Goal: Task Accomplishment & Management: Manage account settings

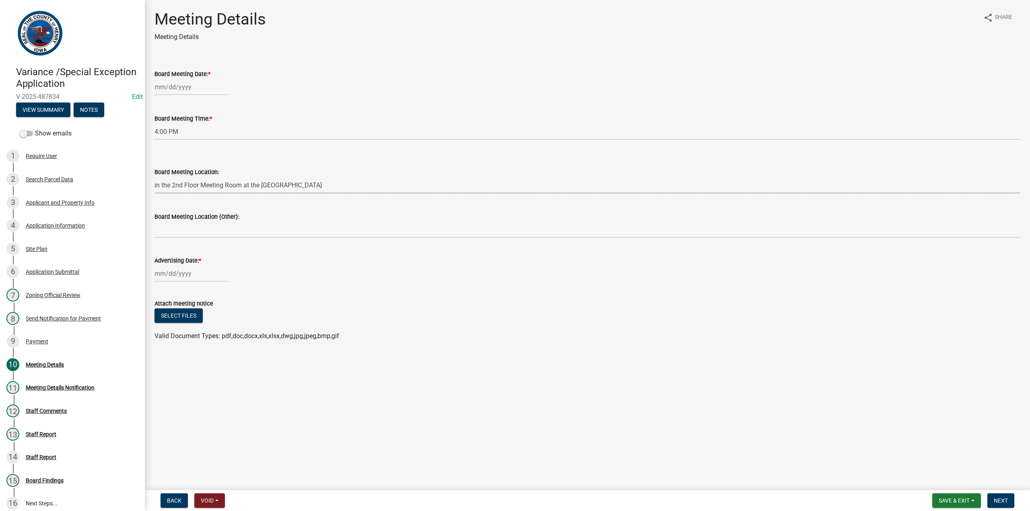
select select "74a06e25-f92f-40a5-b50c-b5d730a3fe01"
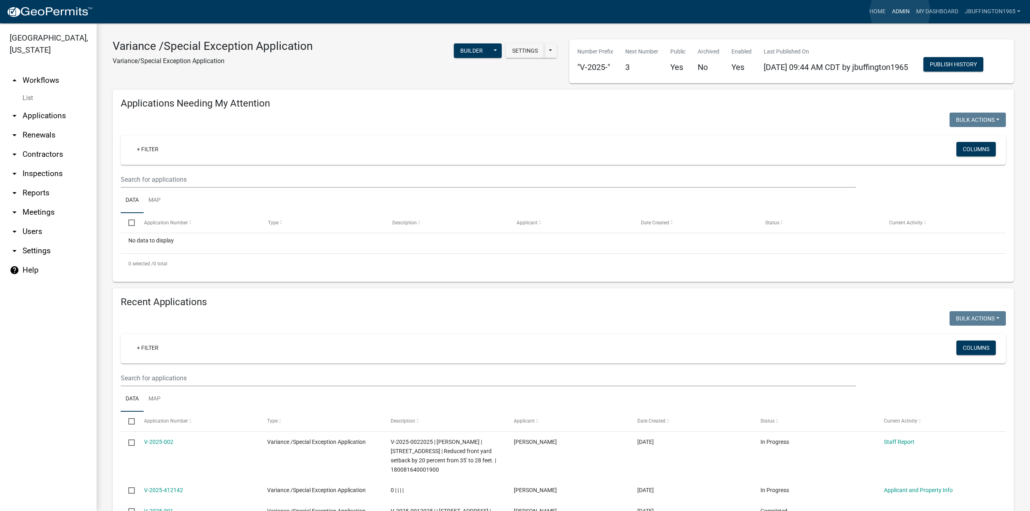
click at [900, 12] on link "Admin" at bounding box center [901, 11] width 24 height 15
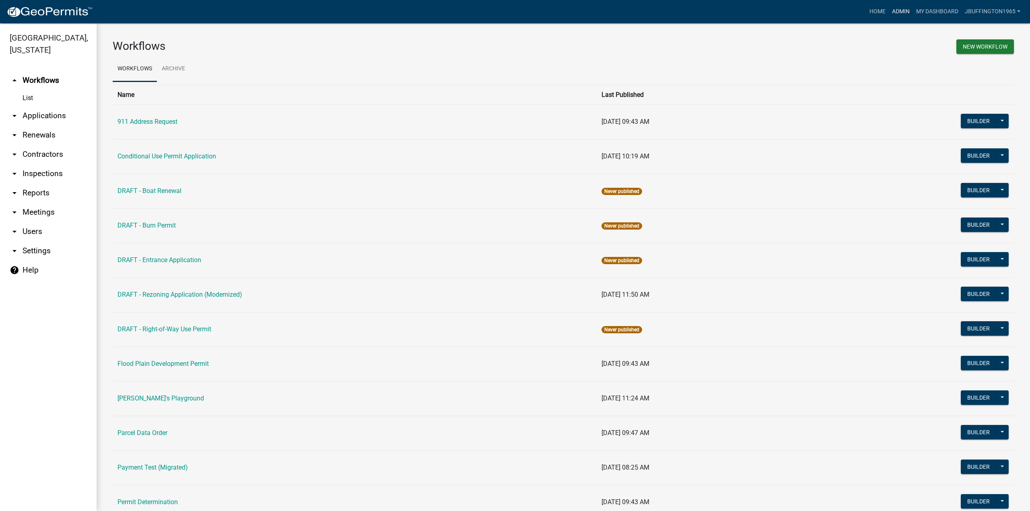
click at [898, 12] on link "Admin" at bounding box center [901, 11] width 24 height 15
click at [32, 222] on link "arrow_drop_down Users" at bounding box center [48, 231] width 97 height 19
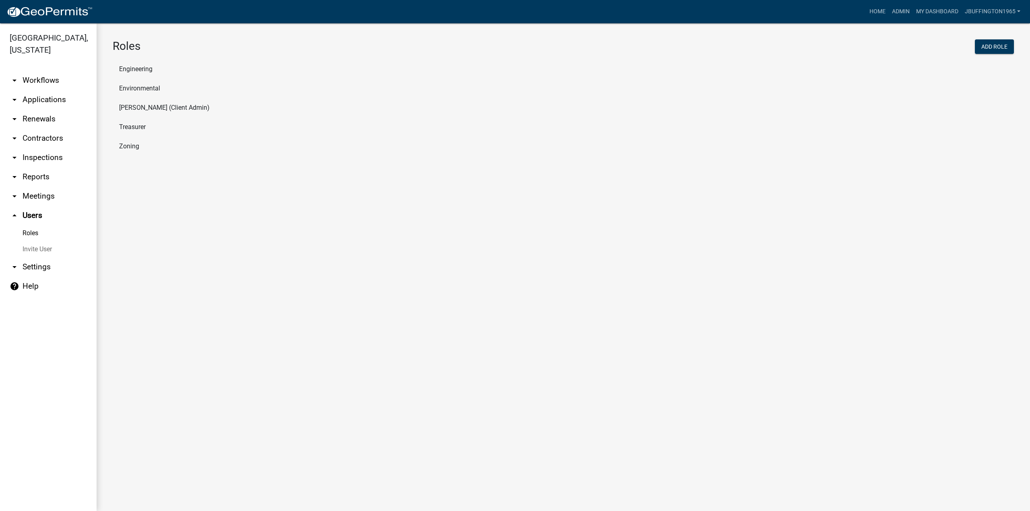
click at [140, 128] on li "Treasurer" at bounding box center [563, 126] width 901 height 19
select select "5: purple"
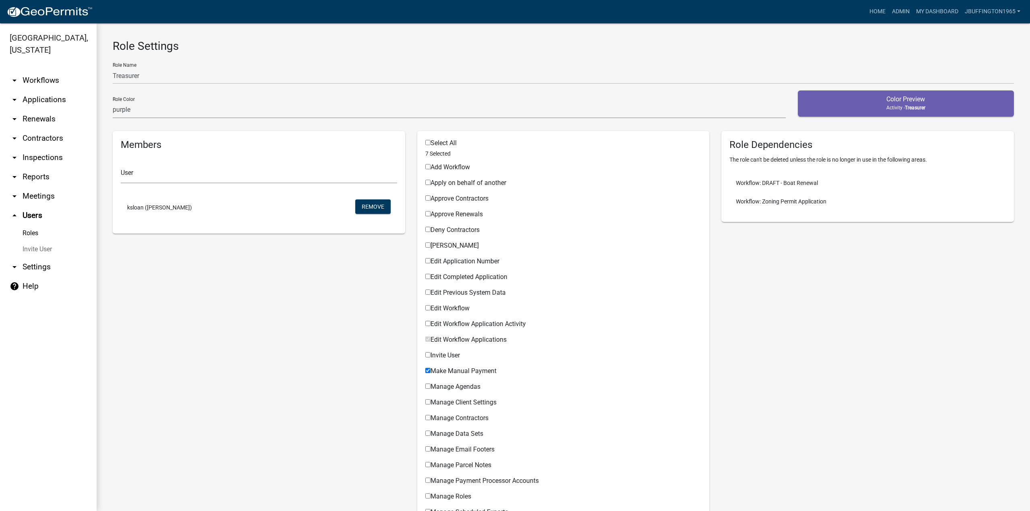
click at [32, 241] on link "Invite User" at bounding box center [48, 249] width 97 height 16
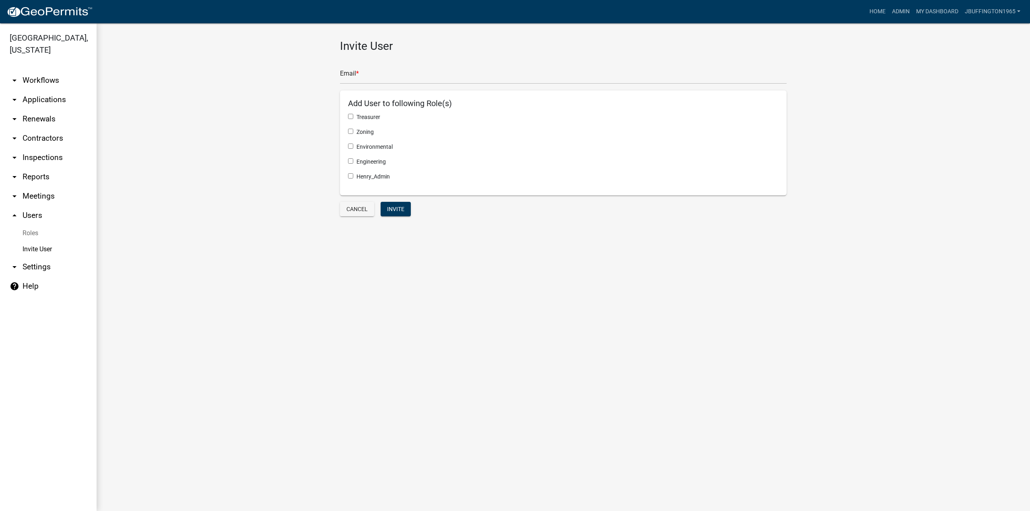
click at [350, 116] on input "checkbox" at bounding box center [350, 116] width 5 height 5
checkbox input "true"
click at [369, 74] on input "text" at bounding box center [563, 76] width 447 height 16
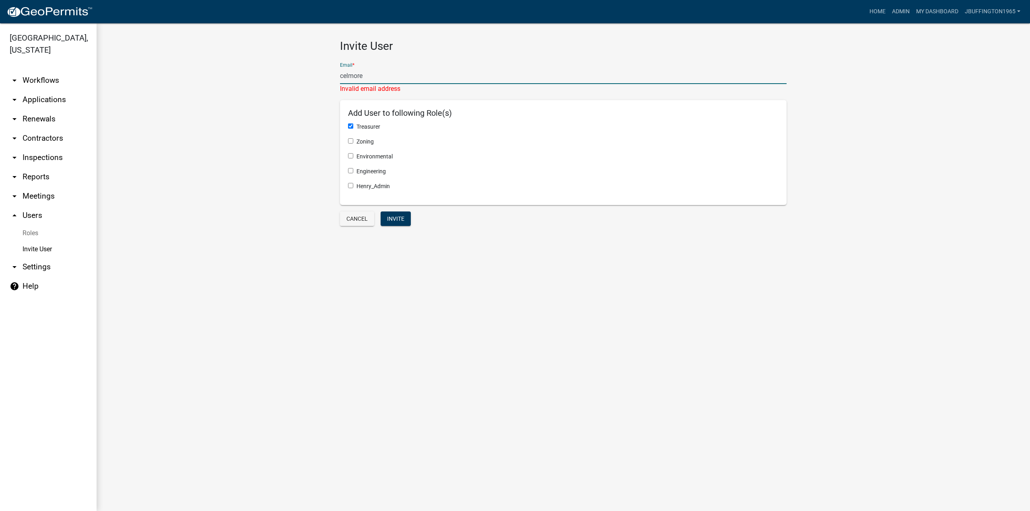
click at [382, 74] on input "celmore" at bounding box center [563, 76] width 447 height 16
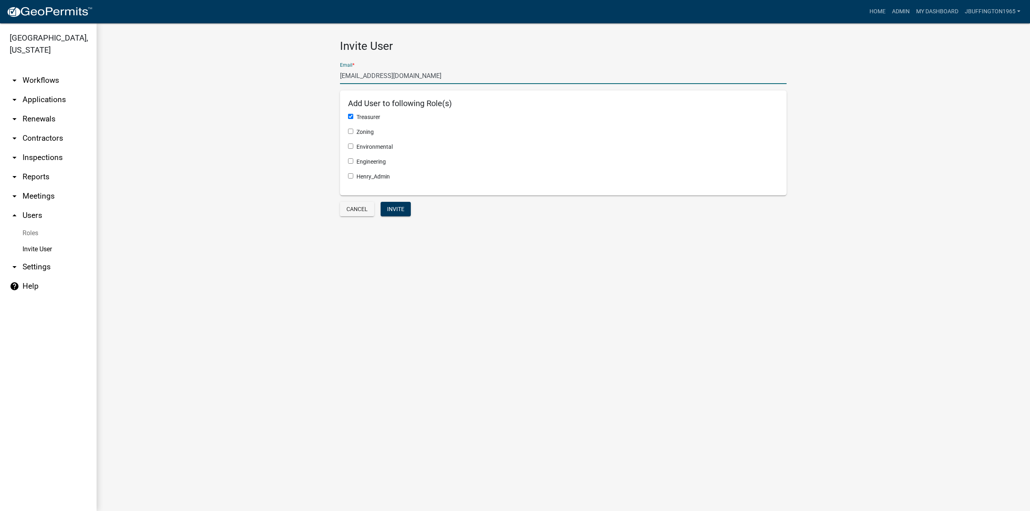
click at [411, 77] on input "[EMAIL_ADDRESS][DOMAIN_NAME]" at bounding box center [563, 76] width 447 height 16
drag, startPoint x: 415, startPoint y: 76, endPoint x: 411, endPoint y: 76, distance: 4.0
click at [411, 76] on input "[EMAIL_ADDRESS][DOMAIN_NAME]" at bounding box center [563, 76] width 447 height 16
type input "[EMAIL_ADDRESS][DOMAIN_NAME]"
click at [397, 210] on button "Invite" at bounding box center [396, 209] width 30 height 14
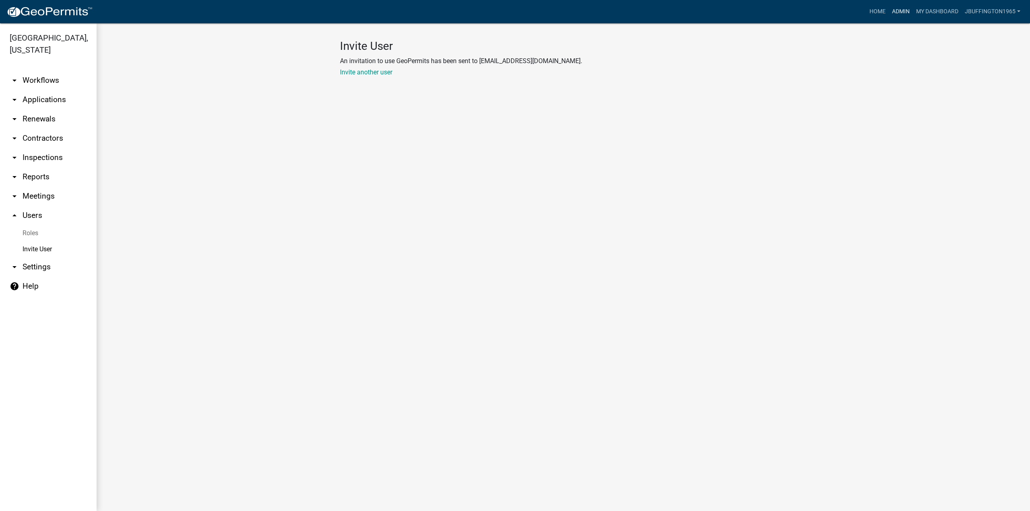
click at [902, 11] on link "Admin" at bounding box center [901, 11] width 24 height 15
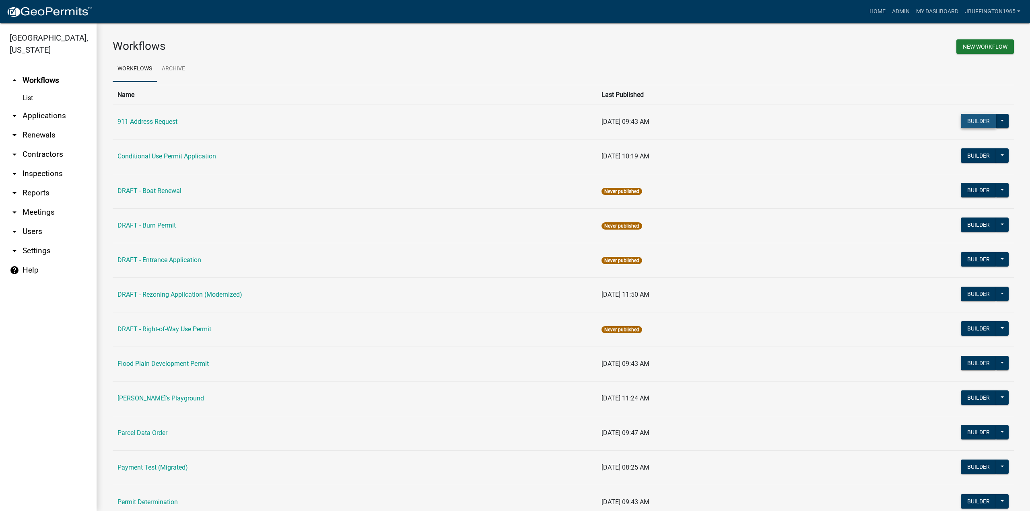
click at [975, 124] on button "Builder" at bounding box center [978, 121] width 35 height 14
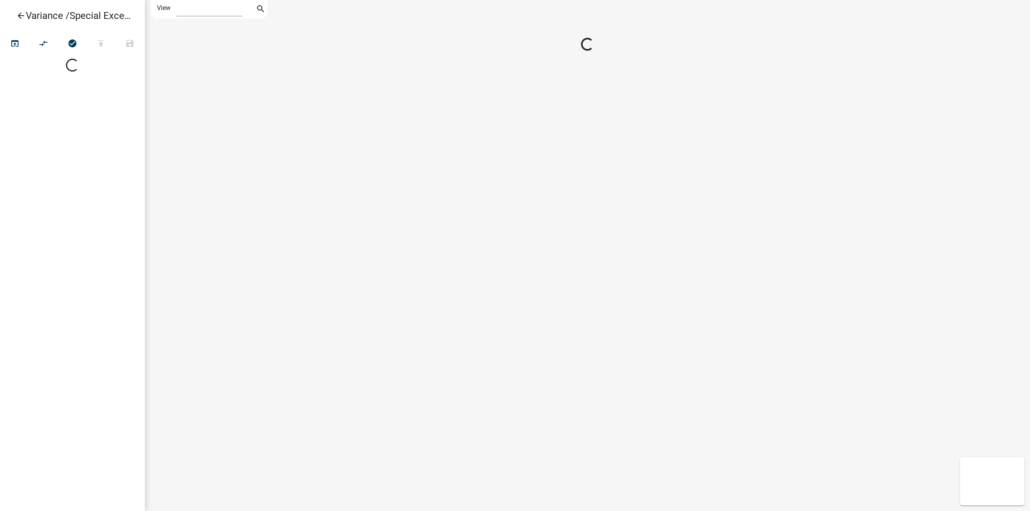
select select "1"
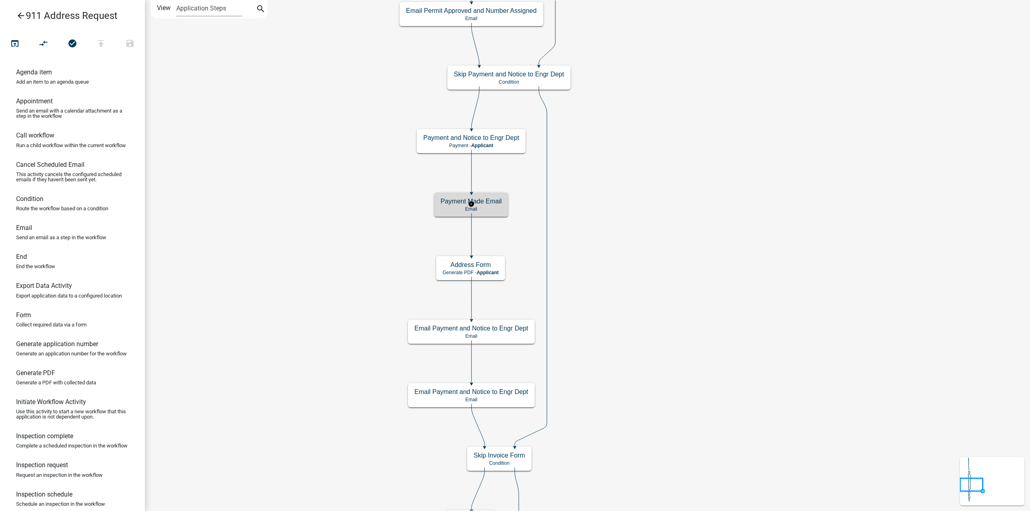
click at [473, 213] on div "Payment Made Email Email" at bounding box center [471, 205] width 74 height 24
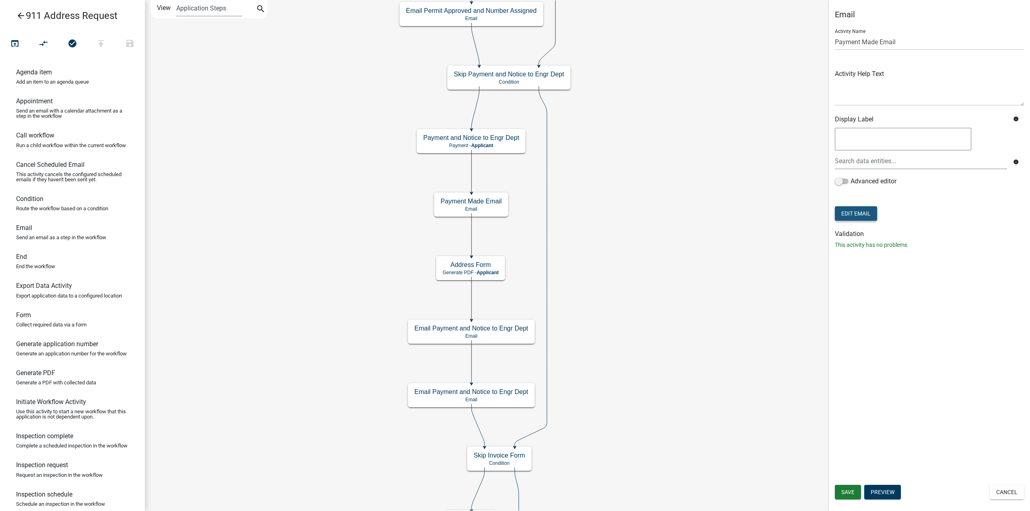
click at [855, 214] on button "Edit Email" at bounding box center [856, 213] width 42 height 14
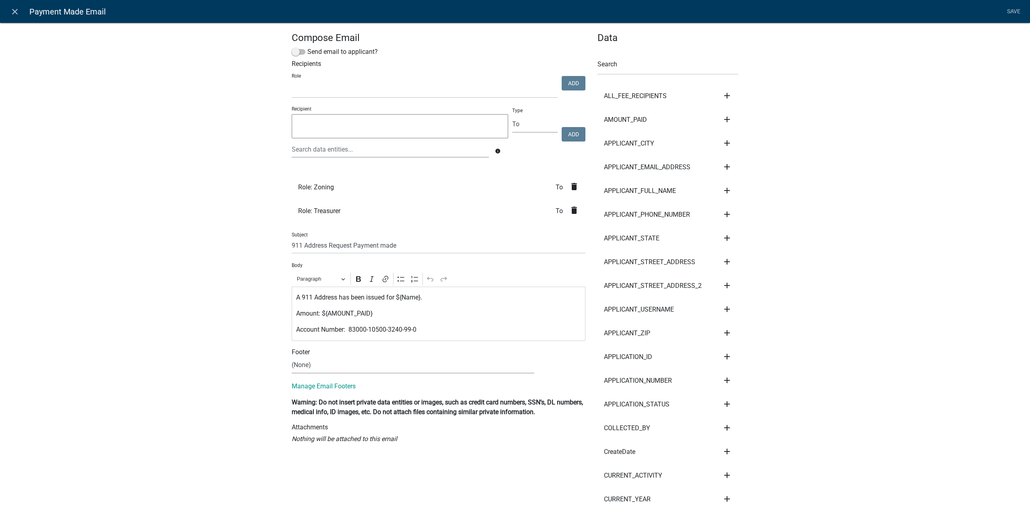
select select
click at [1011, 11] on link "Save" at bounding box center [1013, 11] width 20 height 15
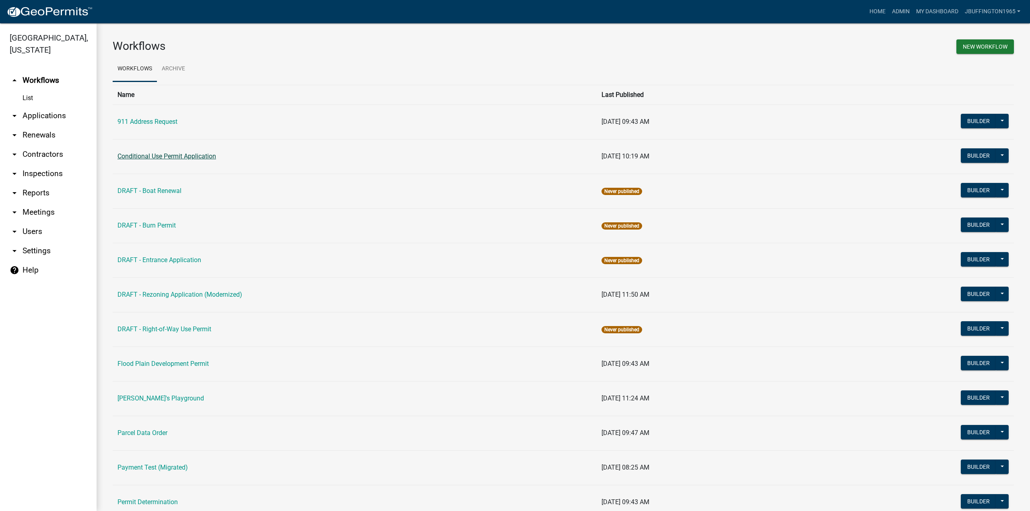
click at [156, 157] on link "Conditional Use Permit Application" at bounding box center [166, 156] width 99 height 8
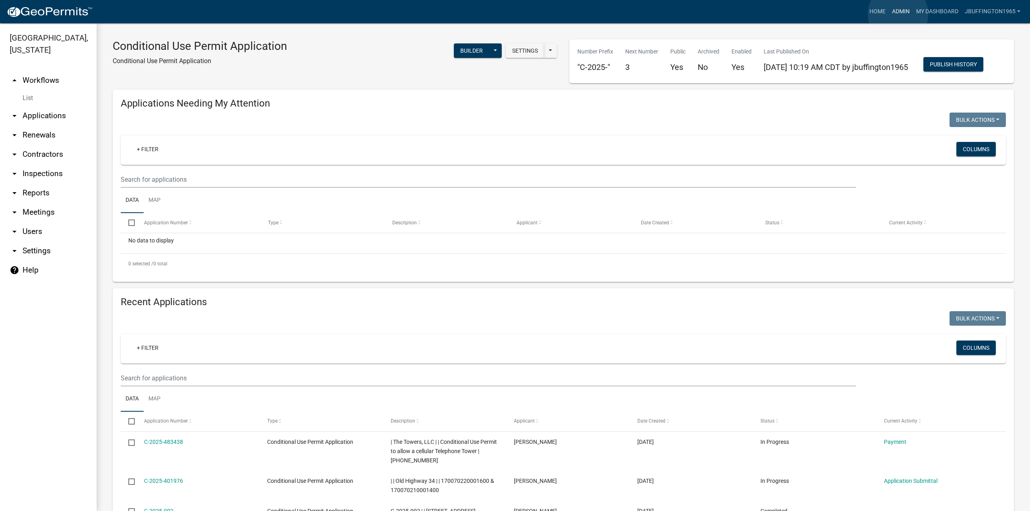
click at [898, 14] on link "Admin" at bounding box center [901, 11] width 24 height 15
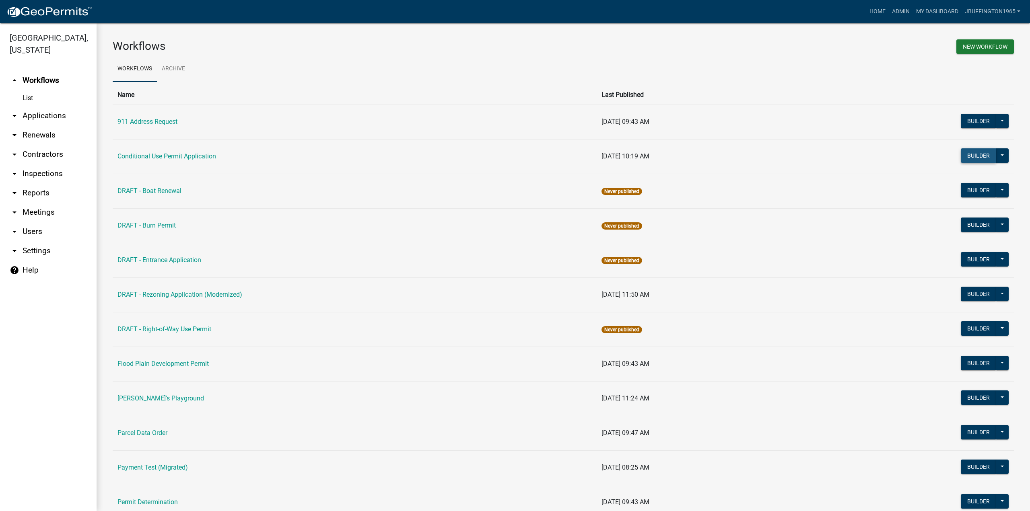
click at [975, 158] on button "Builder" at bounding box center [978, 155] width 35 height 14
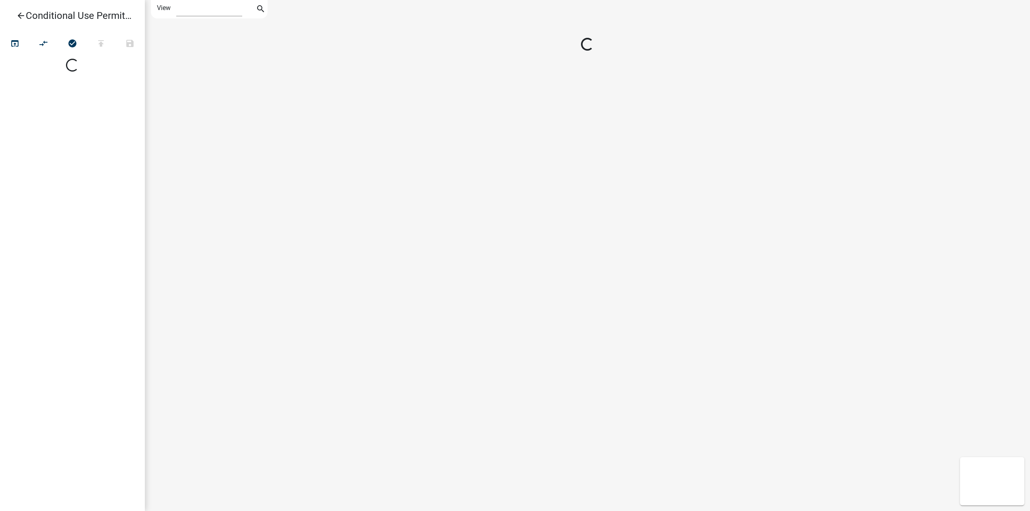
select select "1"
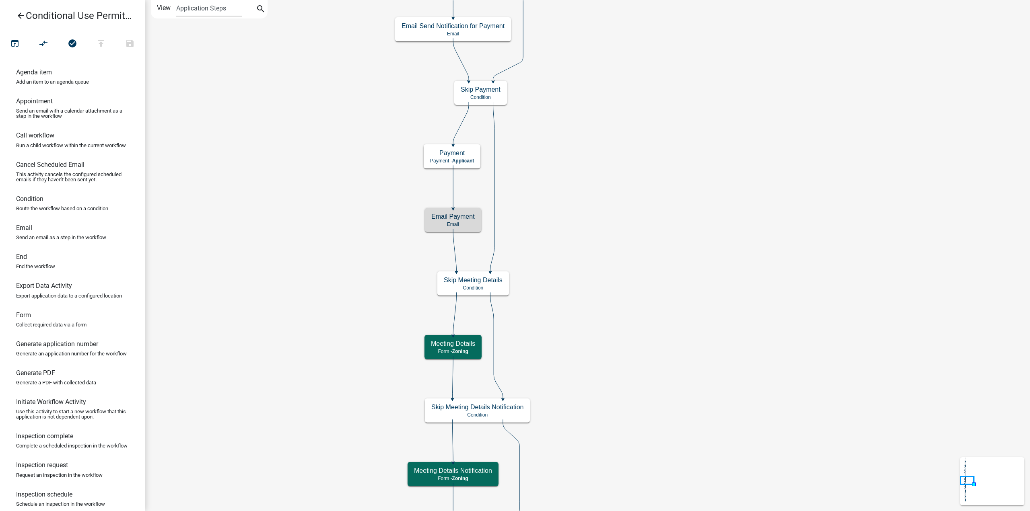
click at [451, 222] on p "Email" at bounding box center [452, 225] width 43 height 6
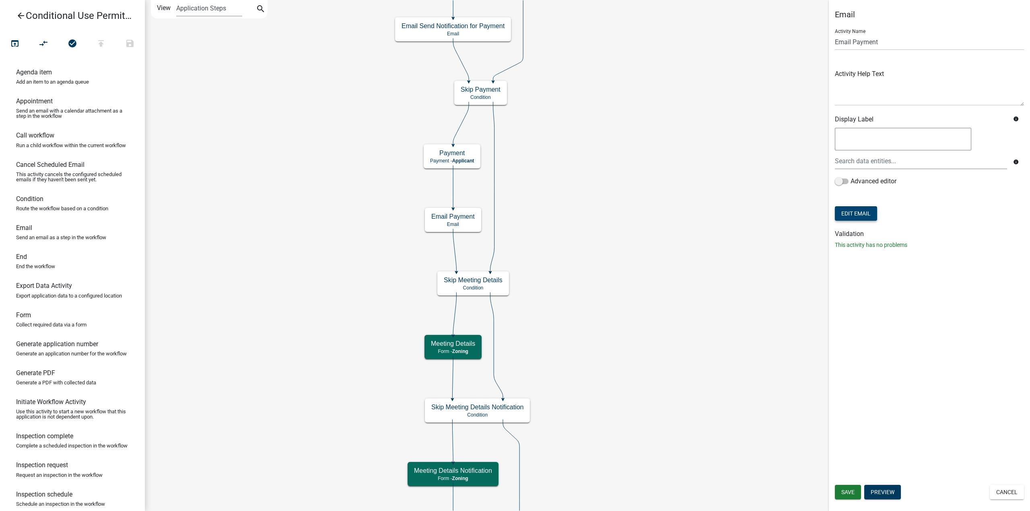
click at [855, 214] on button "Edit Email" at bounding box center [856, 213] width 42 height 14
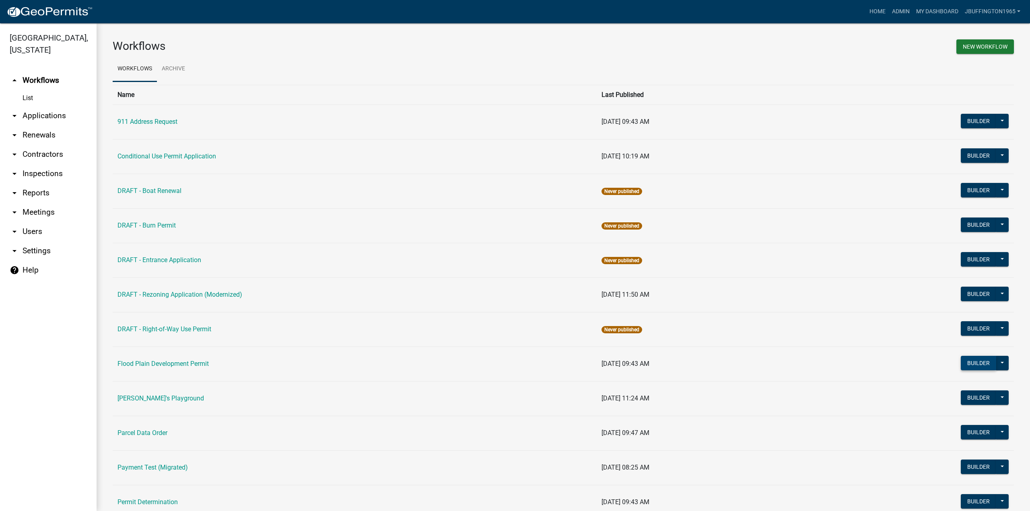
click at [975, 364] on button "Builder" at bounding box center [978, 363] width 35 height 14
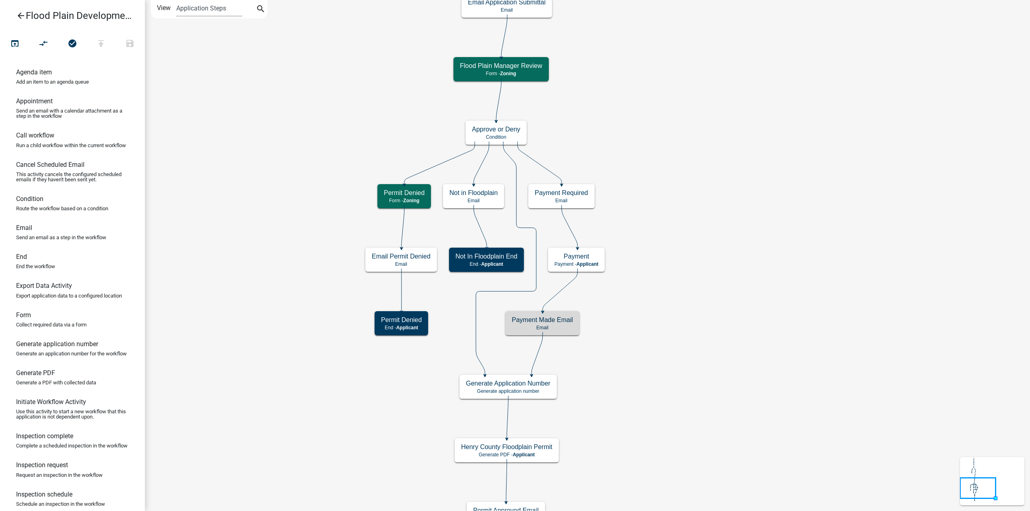
click at [541, 324] on div "Payment Made Email Email" at bounding box center [542, 323] width 74 height 24
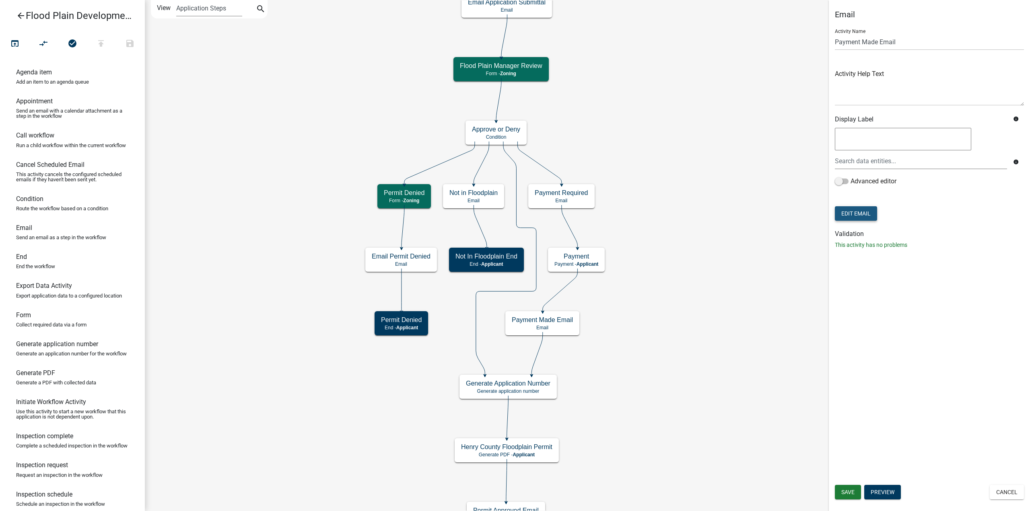
click at [850, 212] on button "Edit Email" at bounding box center [856, 213] width 42 height 14
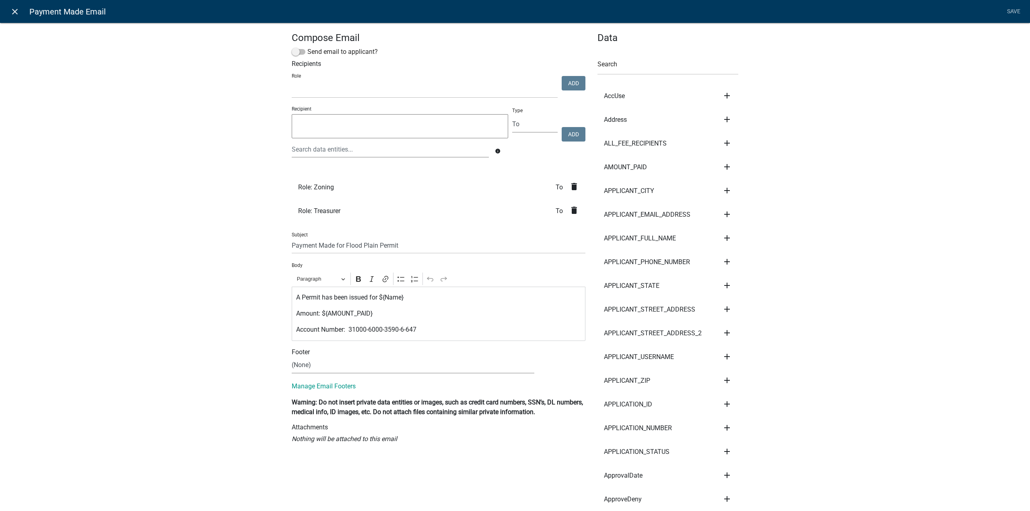
click at [10, 9] on icon "close" at bounding box center [15, 12] width 10 height 10
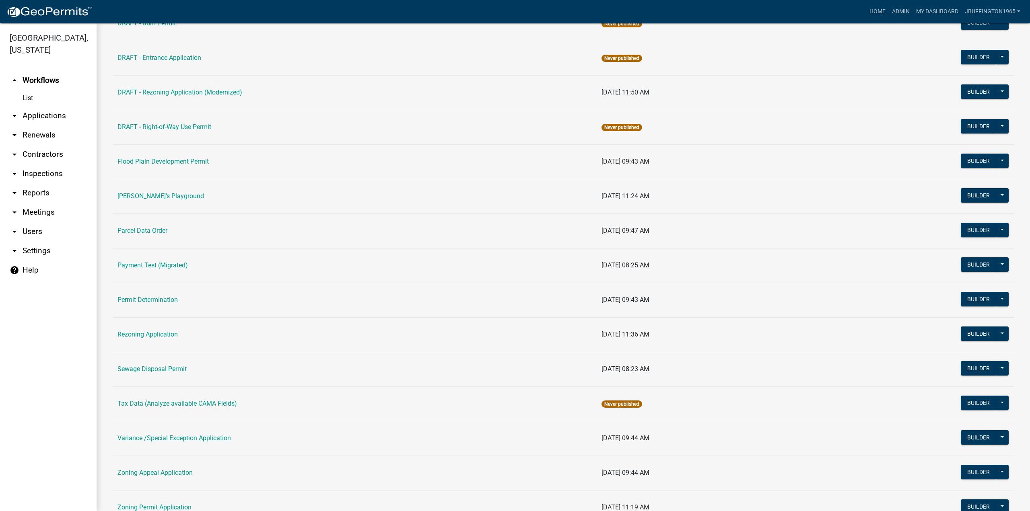
scroll to position [236, 0]
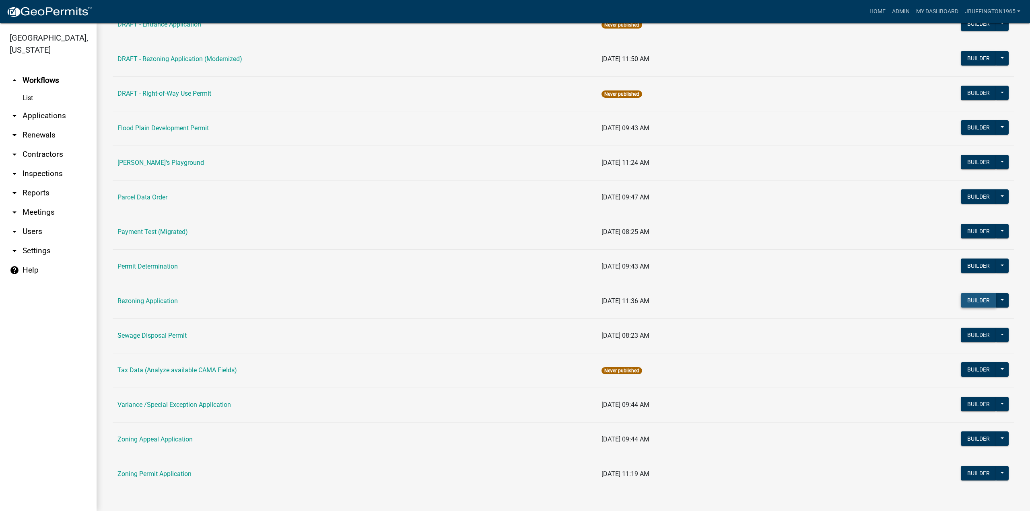
click at [972, 300] on button "Builder" at bounding box center [978, 300] width 35 height 14
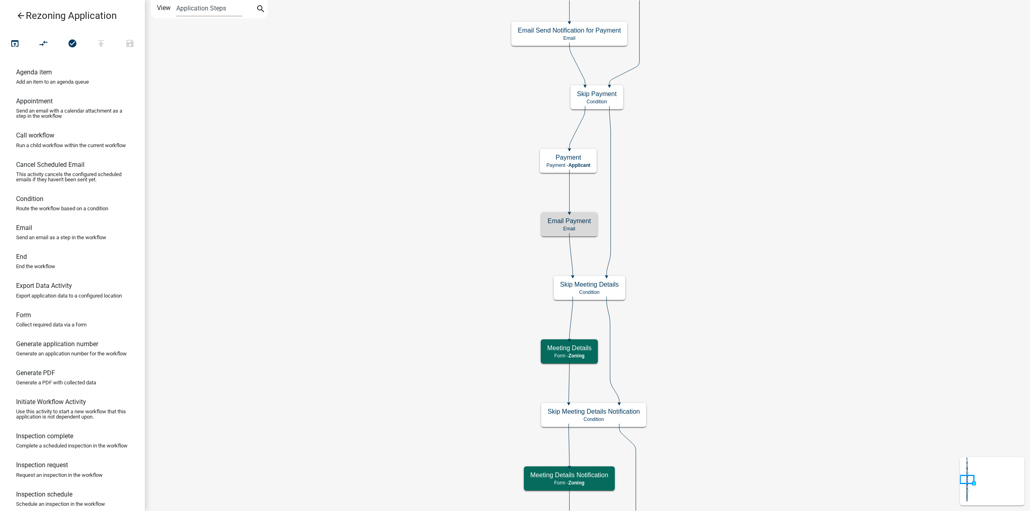
click at [568, 224] on h5 "Email Payment" at bounding box center [568, 221] width 43 height 8
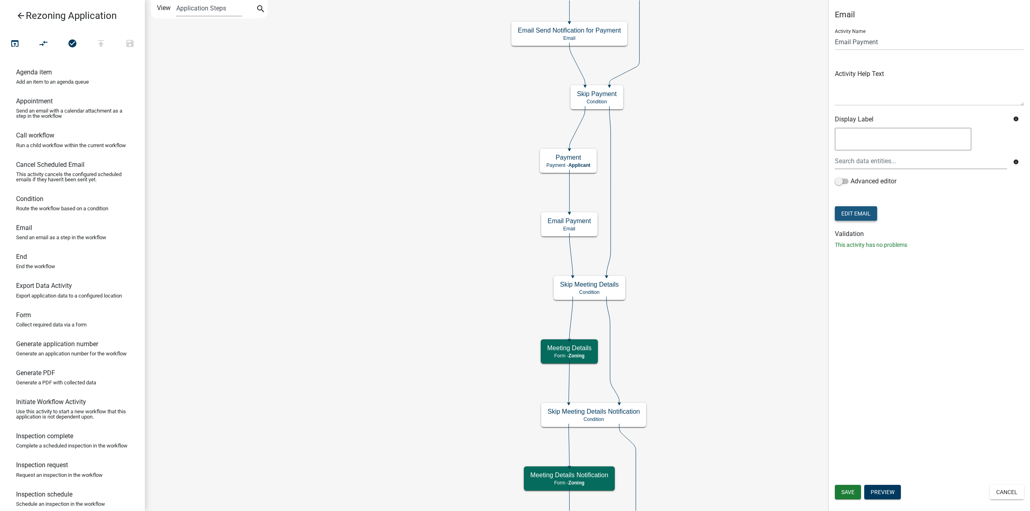
click at [854, 213] on button "Edit Email" at bounding box center [856, 213] width 42 height 14
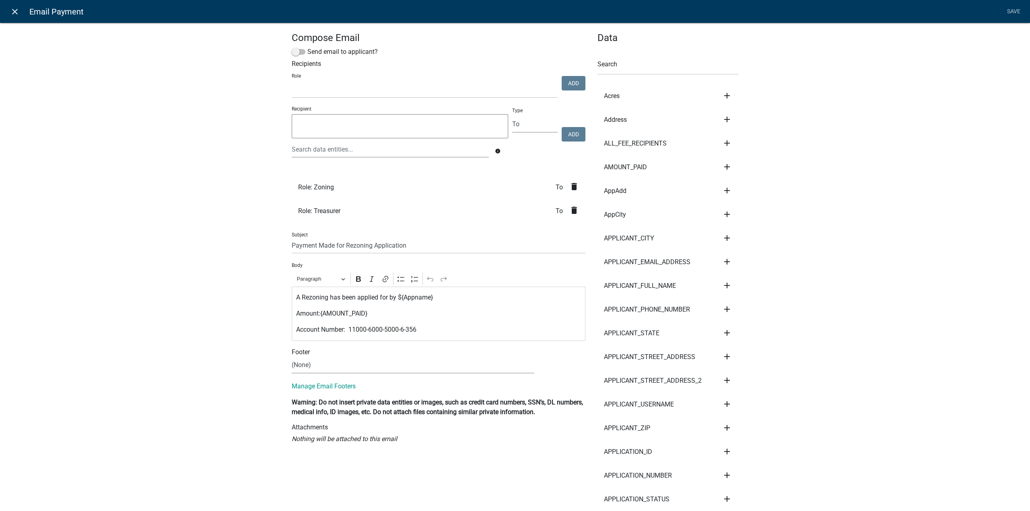
click at [16, 9] on icon "close" at bounding box center [15, 12] width 10 height 10
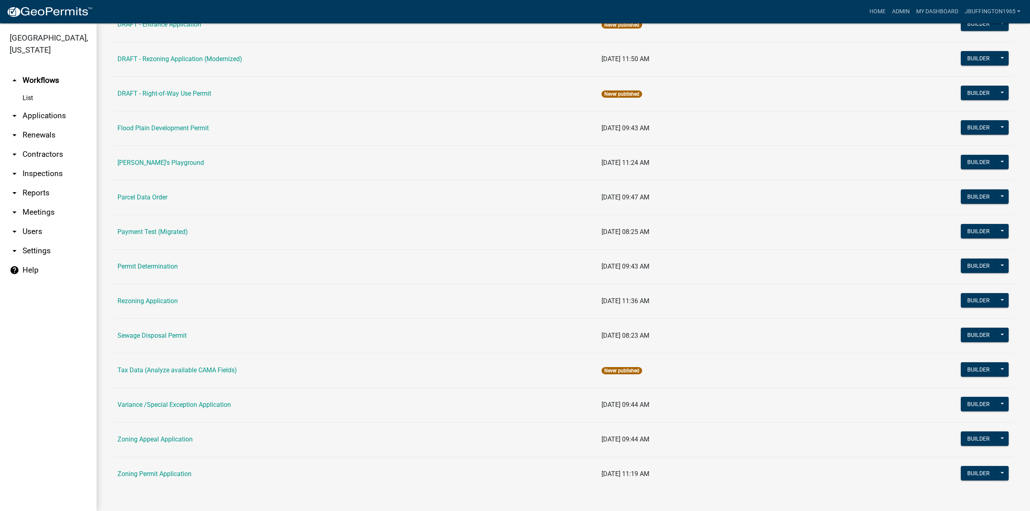
scroll to position [236, 0]
click at [979, 472] on button "Builder" at bounding box center [978, 473] width 35 height 14
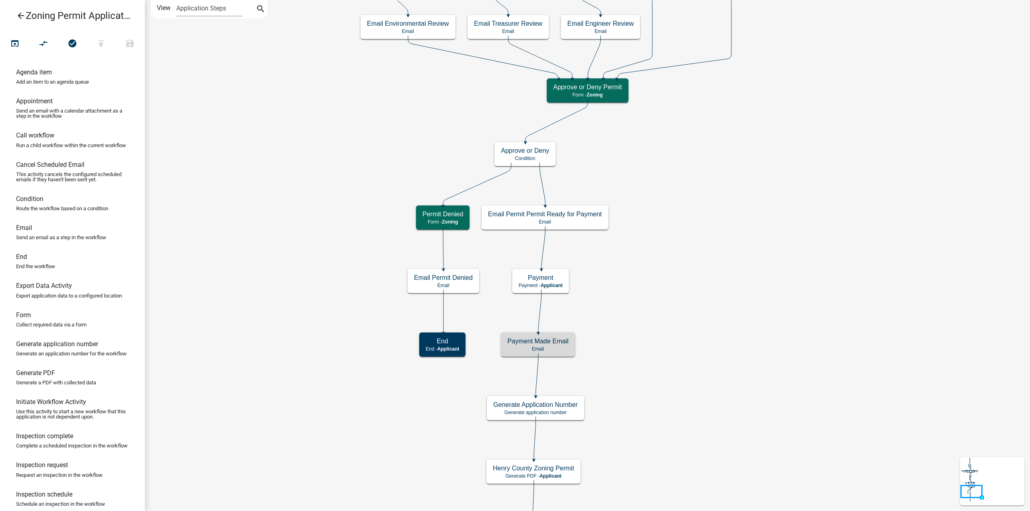
click at [537, 344] on h5 "Payment Made Email" at bounding box center [537, 341] width 61 height 8
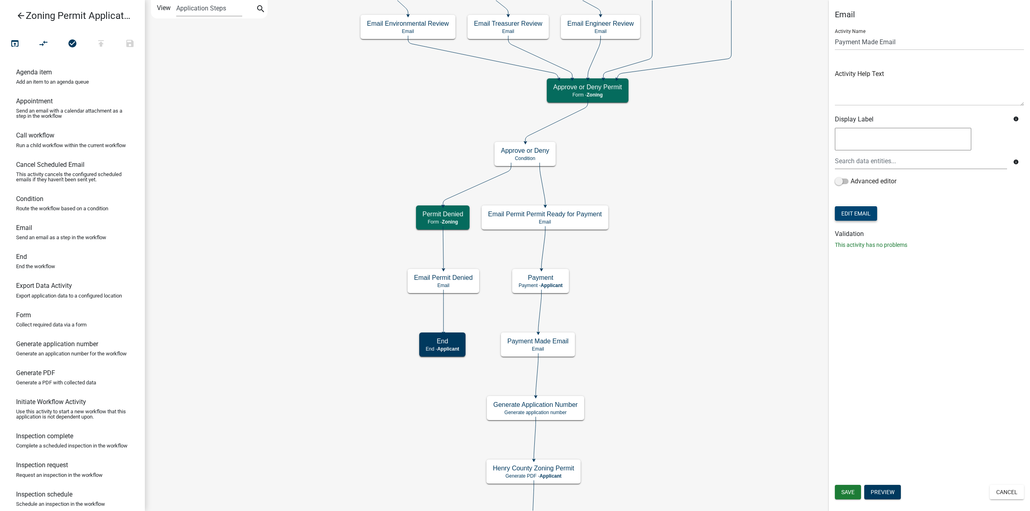
click at [862, 217] on button "Edit Email" at bounding box center [856, 213] width 42 height 14
